Goal: Information Seeking & Learning: Learn about a topic

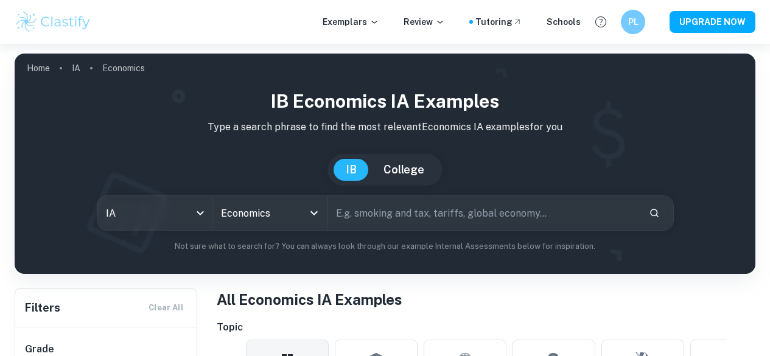
scroll to position [269, 0]
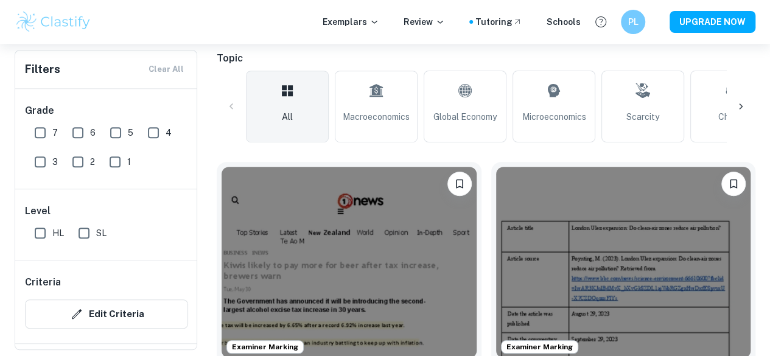
click at [75, 133] on input "6" at bounding box center [78, 132] width 24 height 24
checkbox input "true"
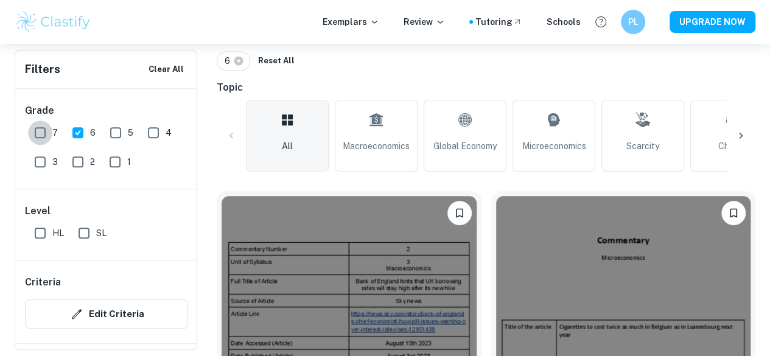
click at [46, 134] on input "7" at bounding box center [40, 132] width 24 height 24
checkbox input "true"
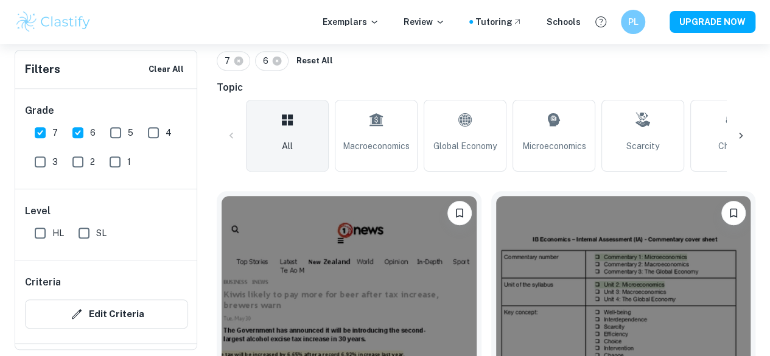
click at [79, 130] on input "6" at bounding box center [78, 132] width 24 height 24
checkbox input "false"
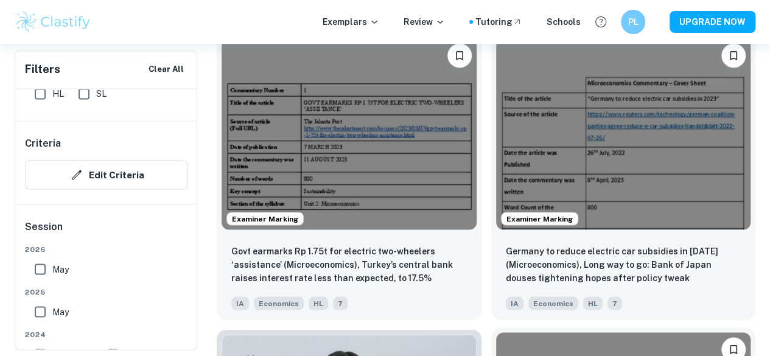
scroll to position [1019, 0]
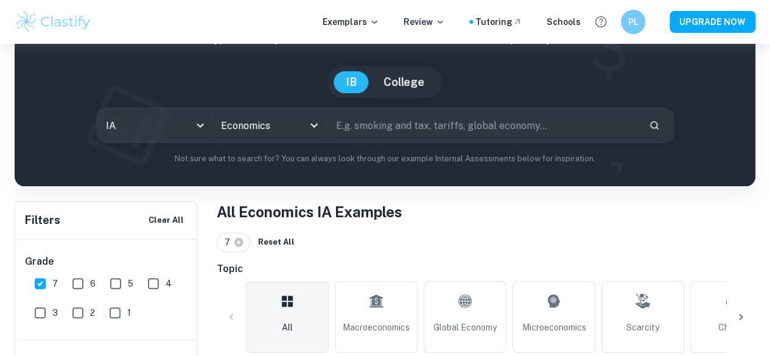
scroll to position [88, 0]
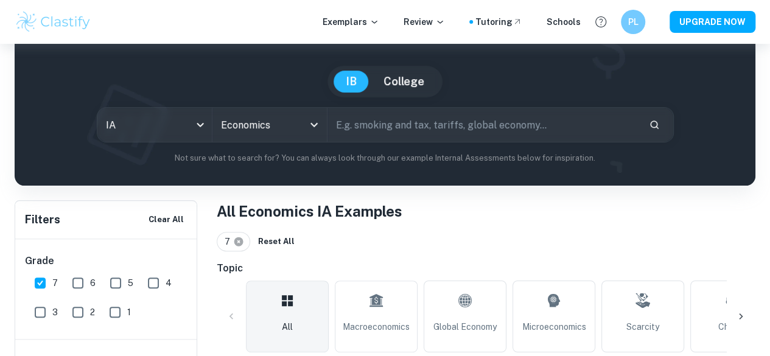
click at [238, 244] on icon at bounding box center [238, 241] width 9 height 9
checkbox input "false"
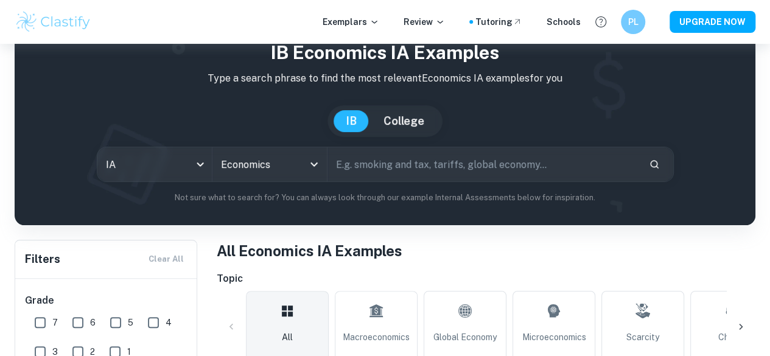
scroll to position [0, 0]
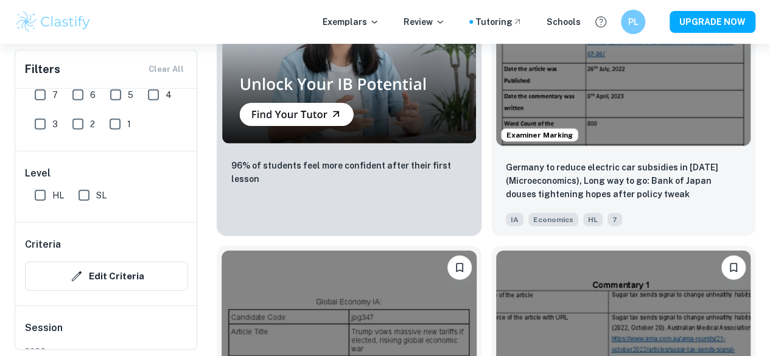
scroll to position [1461, 0]
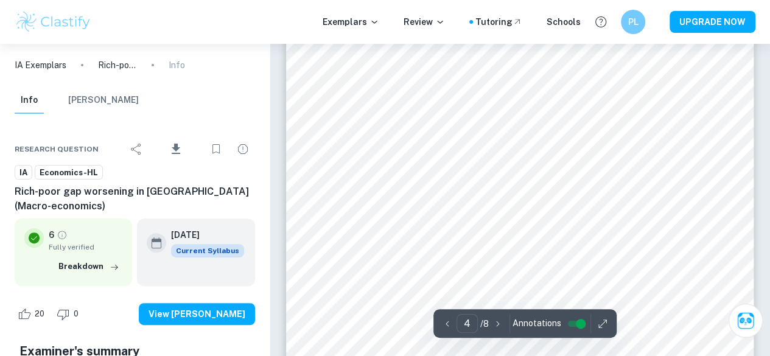
type input "5"
